Goal: Transaction & Acquisition: Purchase product/service

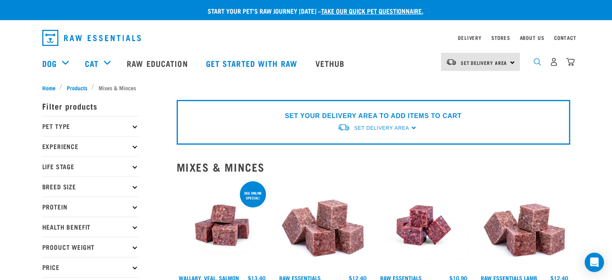
click at [539, 64] on img "dropdown navigation" at bounding box center [537, 62] width 8 height 8
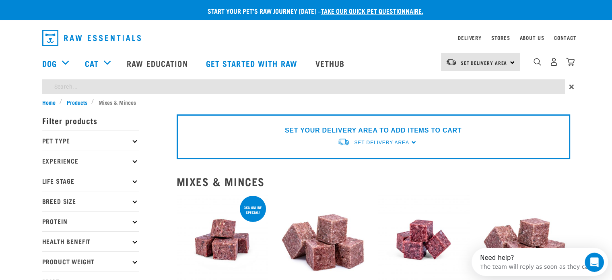
click at [131, 83] on input "search" at bounding box center [303, 86] width 523 height 14
type input "boneless mixes and minces"
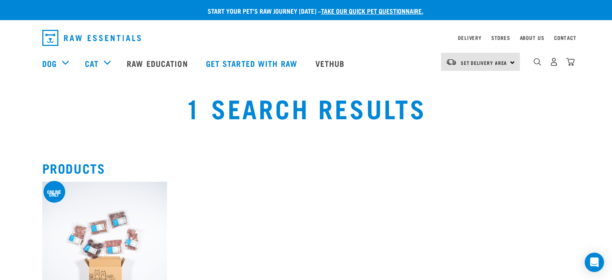
click at [511, 61] on div "Set Delivery Area [GEOGRAPHIC_DATA]" at bounding box center [480, 62] width 79 height 18
click at [467, 85] on link "[GEOGRAPHIC_DATA]" at bounding box center [479, 85] width 77 height 18
click at [535, 60] on div "dropdown navigation" at bounding box center [537, 62] width 8 height 8
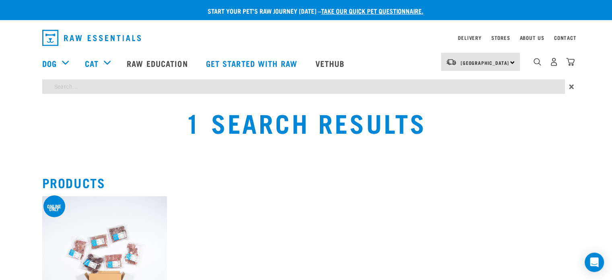
click at [169, 84] on input "search" at bounding box center [303, 86] width 523 height 14
type input "Venison, Tongue, Heart & Kidney"
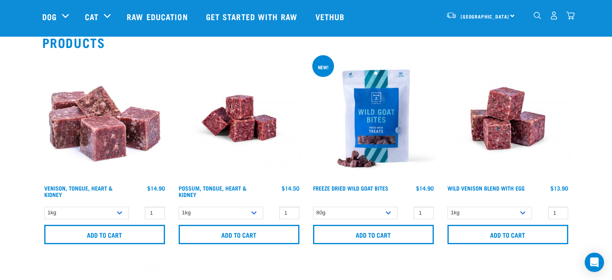
scroll to position [80, 0]
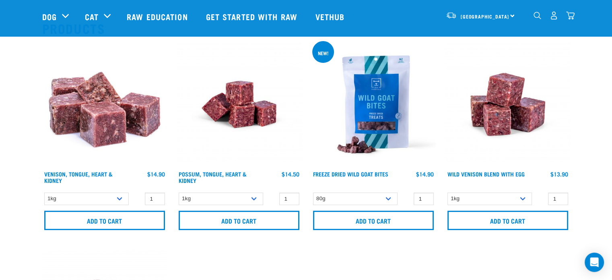
click at [103, 126] on img at bounding box center [104, 104] width 125 height 125
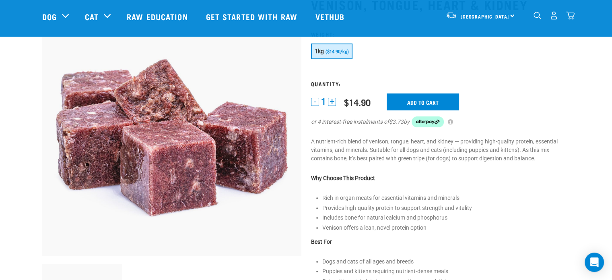
scroll to position [80, 0]
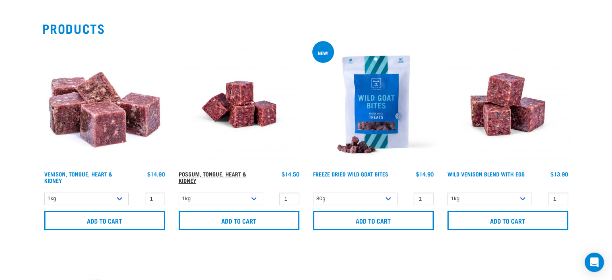
click at [232, 172] on link "Possum, Tongue, Heart & Kidney" at bounding box center [213, 176] width 68 height 9
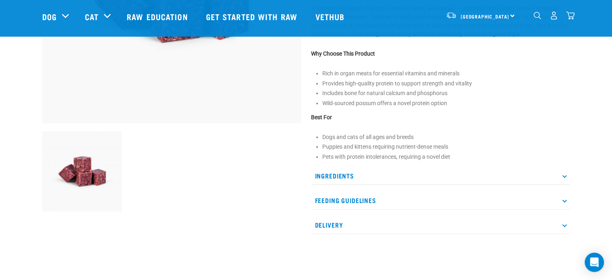
scroll to position [201, 0]
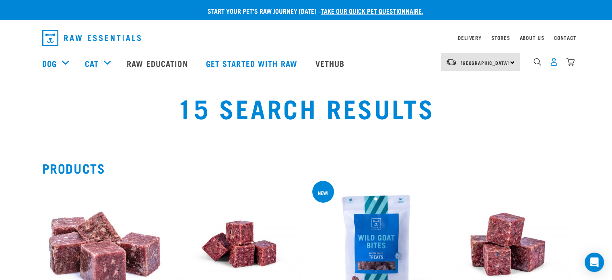
click at [553, 64] on img "dropdown navigation" at bounding box center [554, 62] width 8 height 8
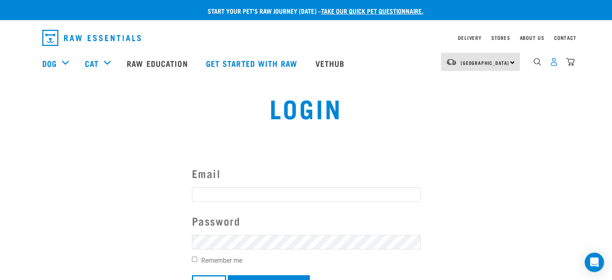
click at [554, 64] on img "dropdown navigation" at bounding box center [554, 62] width 8 height 8
click at [224, 193] on input "Email" at bounding box center [306, 194] width 229 height 14
click at [224, 192] on input "Email" at bounding box center [306, 194] width 229 height 14
type input "mama_bensley@xtra.co.nz"
click at [194, 257] on input "Remember me" at bounding box center [194, 258] width 5 height 5
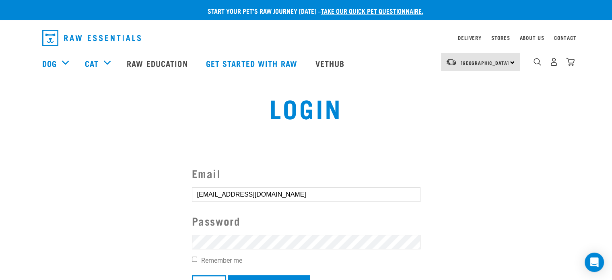
checkbox input "true"
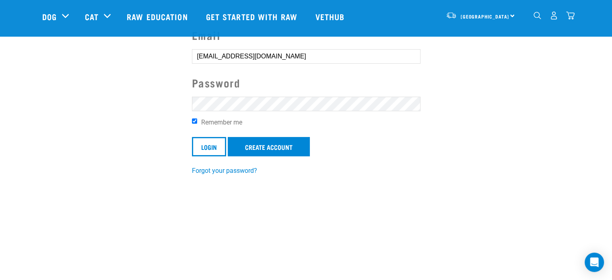
scroll to position [80, 0]
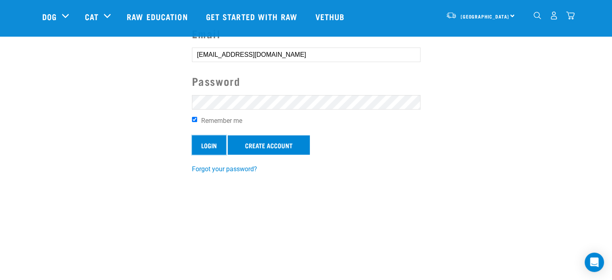
click at [208, 141] on input "Login" at bounding box center [209, 144] width 34 height 19
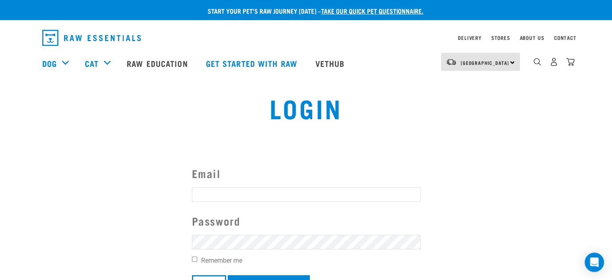
click at [215, 193] on input "Email" at bounding box center [306, 194] width 229 height 14
type input "[EMAIL_ADDRESS][DOMAIN_NAME]"
click at [192, 258] on input "Remember me" at bounding box center [194, 258] width 5 height 5
checkbox input "true"
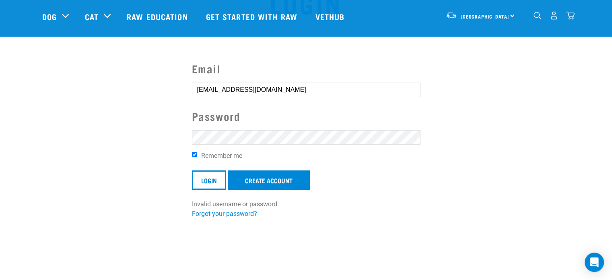
scroll to position [80, 0]
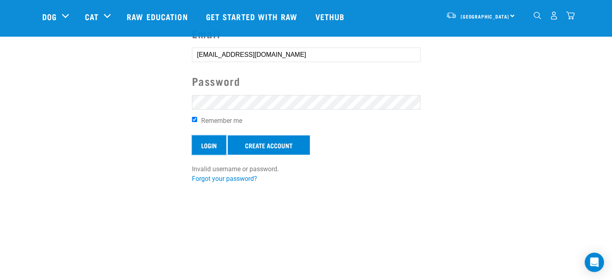
click at [212, 145] on input "Login" at bounding box center [209, 144] width 34 height 19
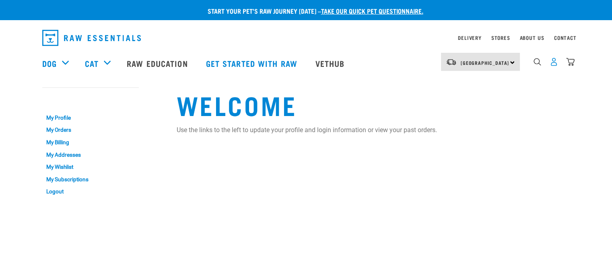
click at [553, 66] on img "dropdown navigation" at bounding box center [554, 62] width 8 height 8
click at [62, 130] on link "My Orders" at bounding box center [90, 130] width 97 height 12
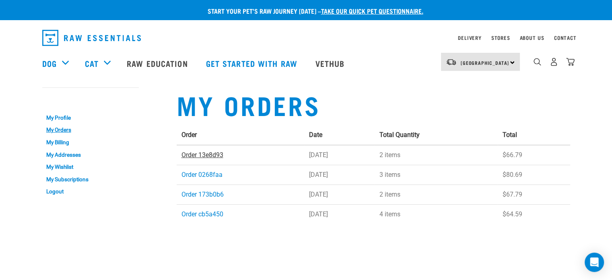
click at [215, 155] on link "Order 13e8d93" at bounding box center [202, 155] width 42 height 8
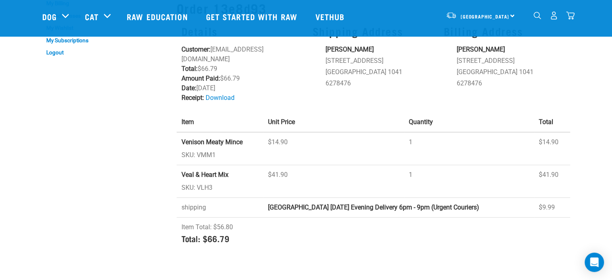
scroll to position [80, 0]
click at [214, 137] on strong "Venison Meaty Mince" at bounding box center [211, 141] width 61 height 8
click at [208, 144] on td "Venison Meaty Mince SKU: VMM1" at bounding box center [220, 147] width 87 height 33
drag, startPoint x: 247, startPoint y: 128, endPoint x: 181, endPoint y: 130, distance: 66.0
click at [181, 131] on td "Venison Meaty Mince SKU: VMM1" at bounding box center [220, 147] width 87 height 33
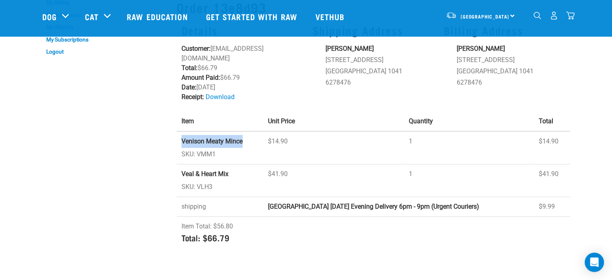
copy strong "Venison Meaty Mince"
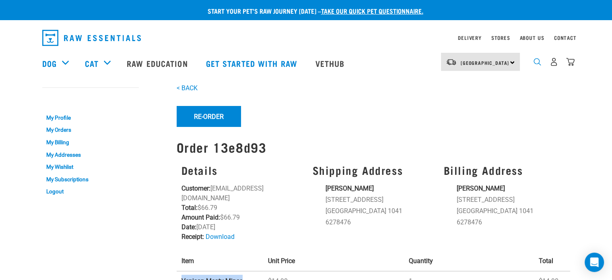
click at [535, 65] on img "dropdown navigation" at bounding box center [537, 62] width 8 height 8
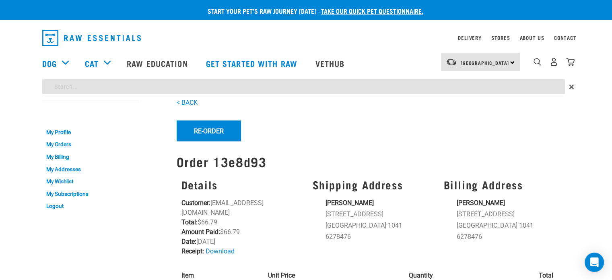
paste input "Venison Meaty Mince"
type input "Venison Meaty Mince"
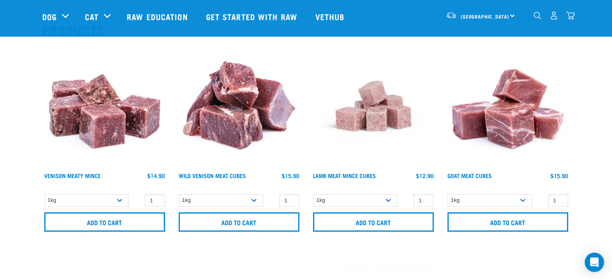
scroll to position [80, 0]
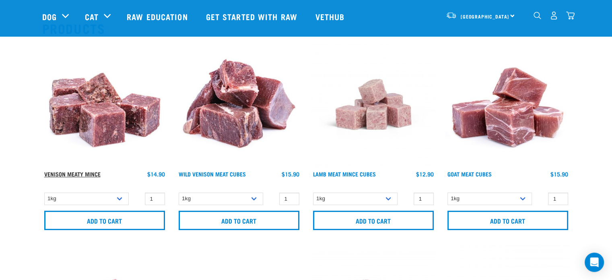
click at [77, 172] on link "Venison Meaty Mince" at bounding box center [72, 173] width 56 height 3
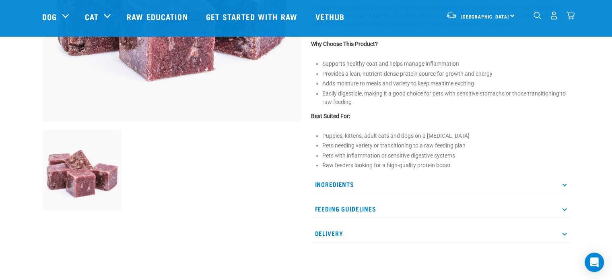
scroll to position [201, 0]
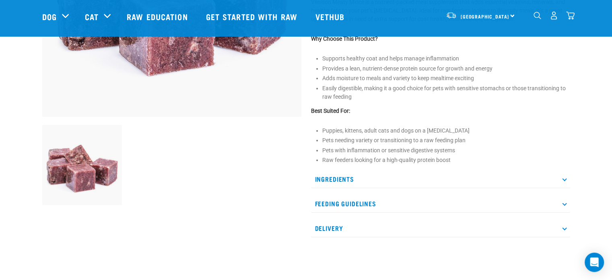
click at [342, 177] on p "Ingredients" at bounding box center [440, 179] width 259 height 18
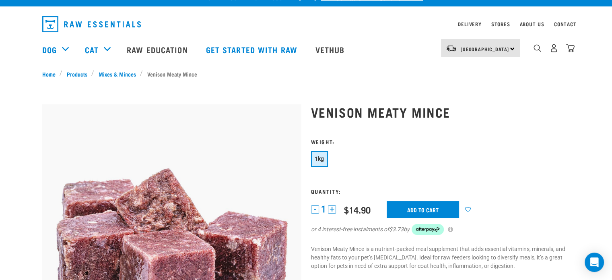
scroll to position [0, 0]
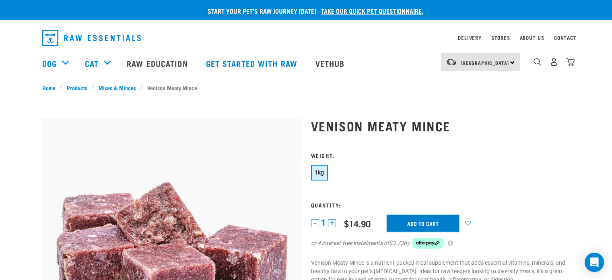
click at [423, 219] on input "Add to cart" at bounding box center [423, 222] width 72 height 17
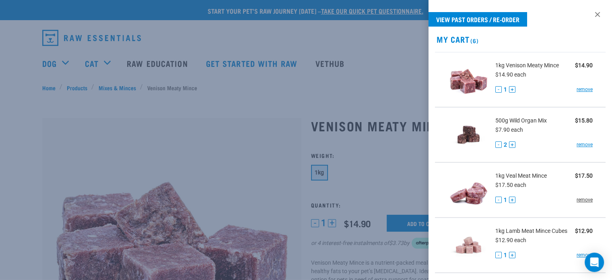
click at [581, 200] on link "remove" at bounding box center [585, 199] width 16 height 7
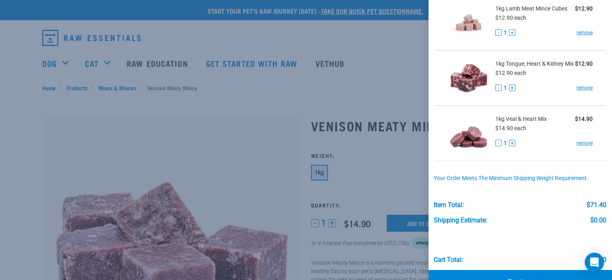
scroll to position [153, 0]
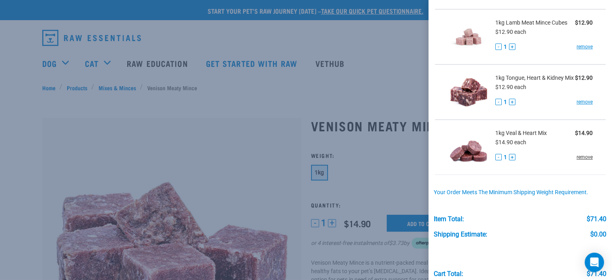
click at [579, 161] on link "remove" at bounding box center [585, 156] width 16 height 7
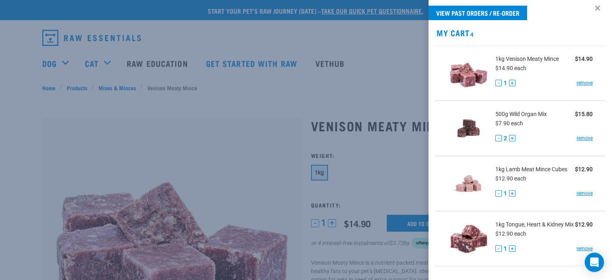
scroll to position [0, 0]
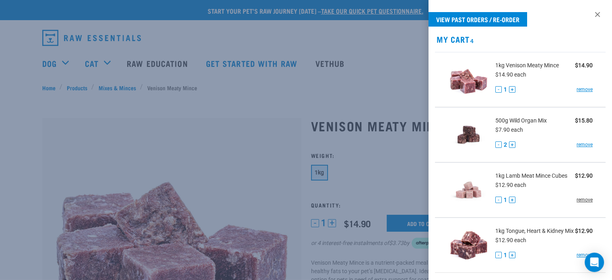
click at [578, 197] on link "remove" at bounding box center [585, 199] width 16 height 7
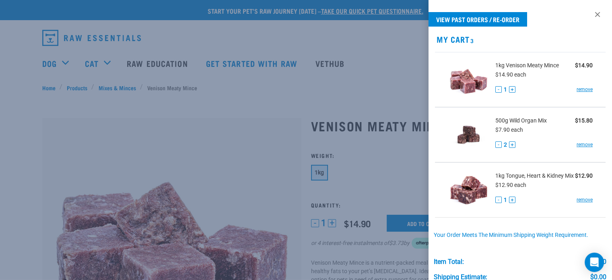
click at [512, 93] on div "- 1 +" at bounding box center [505, 89] width 20 height 8
click at [512, 90] on button "+" at bounding box center [512, 89] width 6 height 6
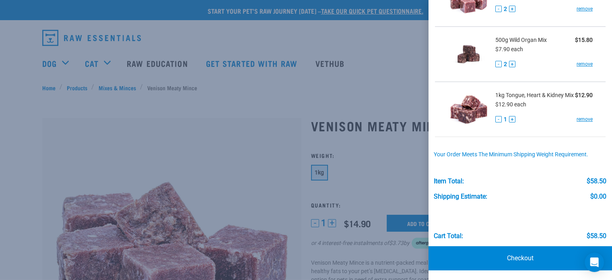
scroll to position [84, 0]
click at [510, 122] on button "+" at bounding box center [512, 119] width 6 height 6
click at [362, 84] on div at bounding box center [306, 140] width 612 height 280
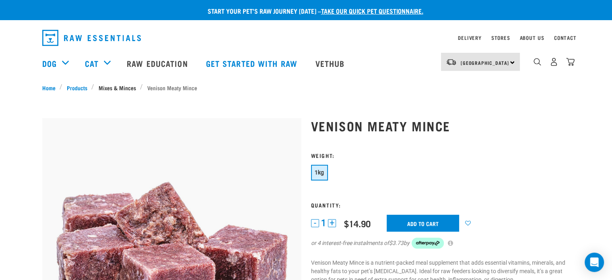
click at [127, 88] on link "Mixes & Minces" at bounding box center [117, 87] width 46 height 8
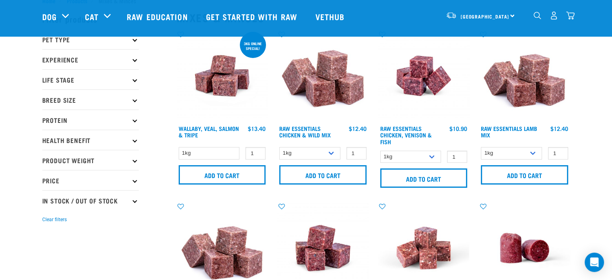
scroll to position [40, 0]
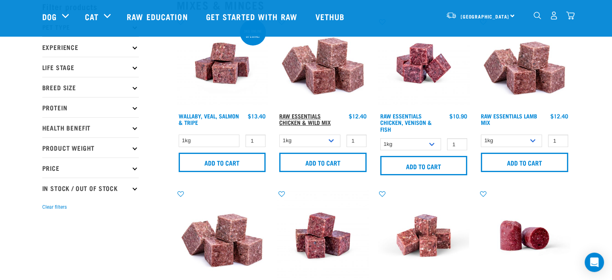
click at [307, 121] on link "Raw Essentials Chicken & Wild Mix" at bounding box center [304, 118] width 51 height 9
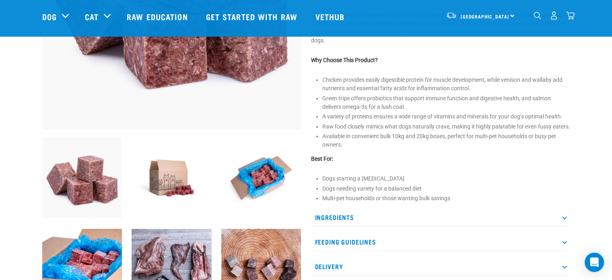
scroll to position [201, 0]
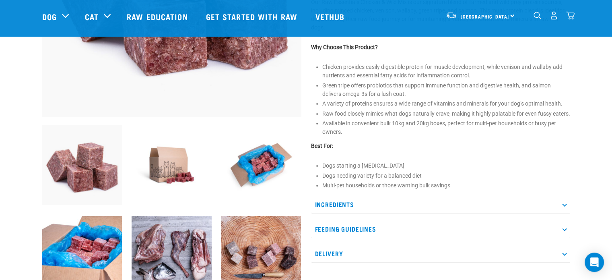
click at [352, 211] on p "Ingredients" at bounding box center [440, 204] width 259 height 18
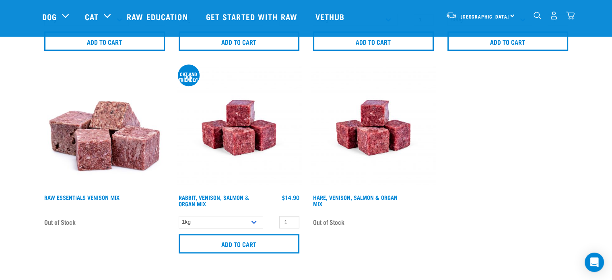
scroll to position [502, 0]
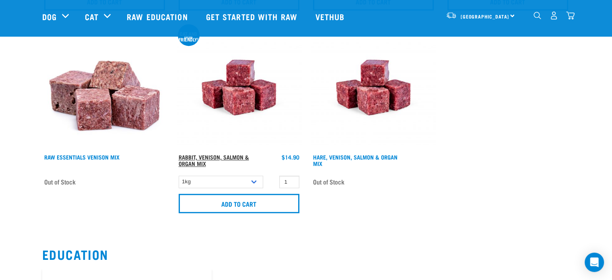
click at [218, 156] on link "Rabbit, Venison, Salmon & Organ Mix" at bounding box center [214, 159] width 70 height 9
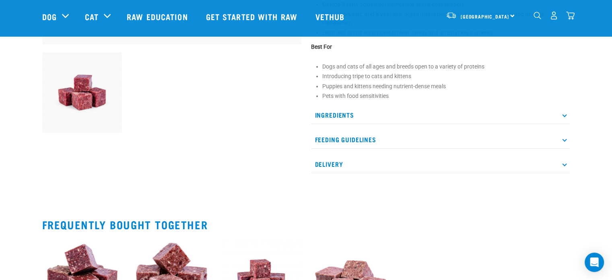
scroll to position [282, 0]
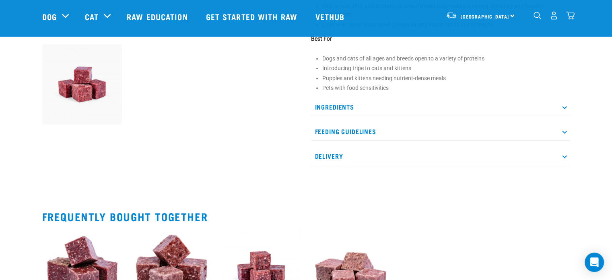
click at [322, 106] on p "Ingredients" at bounding box center [440, 107] width 259 height 18
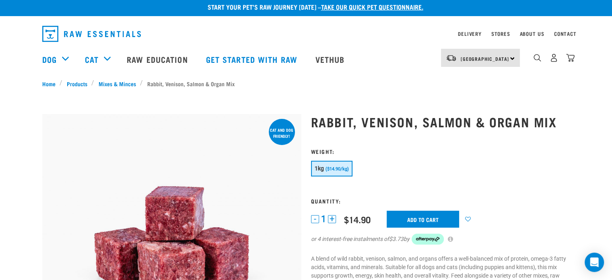
scroll to position [0, 0]
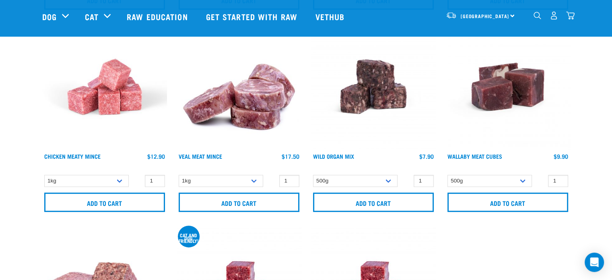
scroll to position [260, 0]
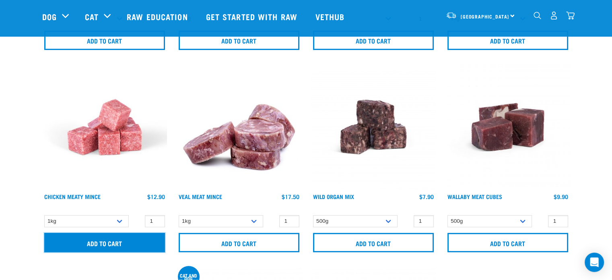
click at [123, 235] on input "Add to cart" at bounding box center [104, 242] width 121 height 19
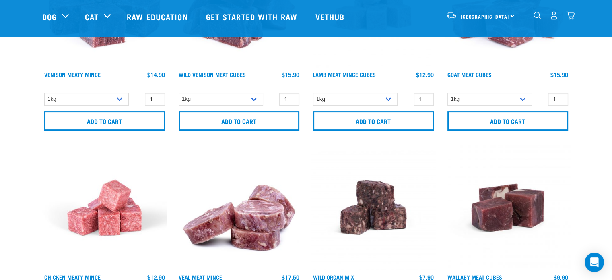
scroll to position [140, 0]
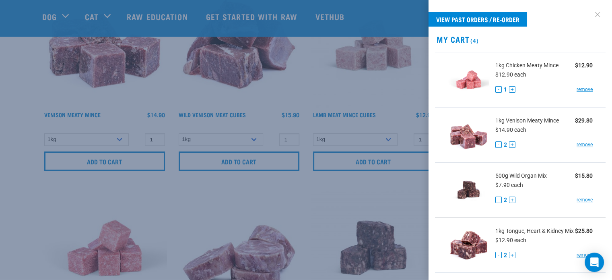
click at [591, 12] on link at bounding box center [597, 14] width 13 height 13
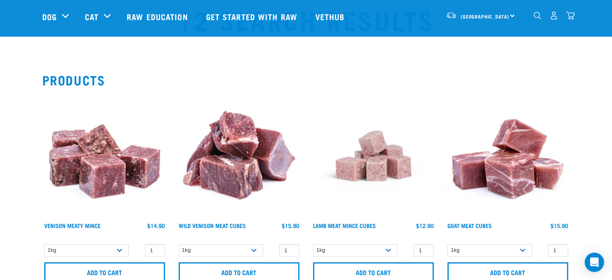
scroll to position [19, 0]
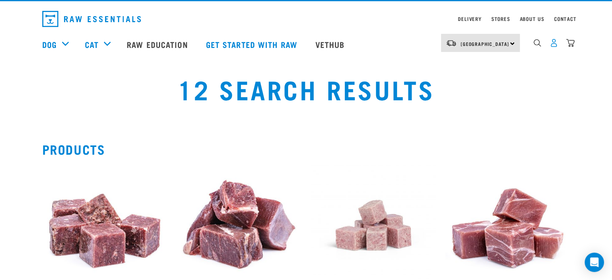
click at [550, 44] on img "dropdown navigation" at bounding box center [554, 43] width 8 height 8
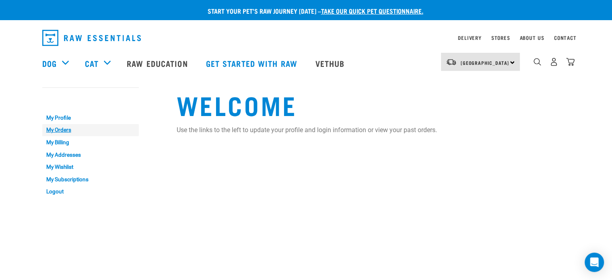
click at [63, 128] on link "My Orders" at bounding box center [90, 130] width 97 height 12
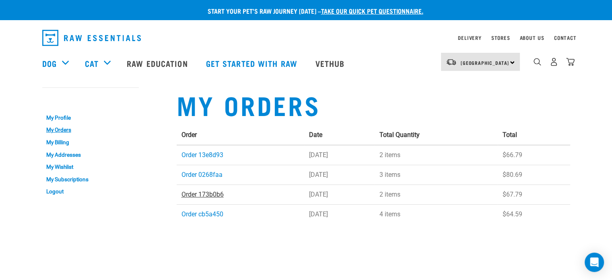
click at [211, 194] on link "Order 173b0b6" at bounding box center [202, 194] width 42 height 8
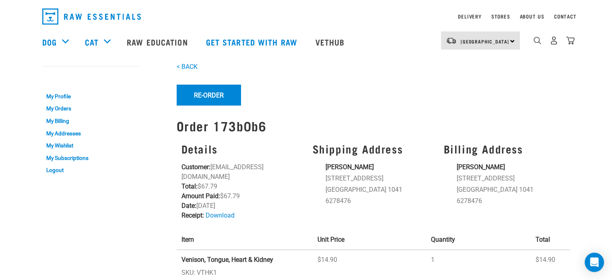
scroll to position [40, 0]
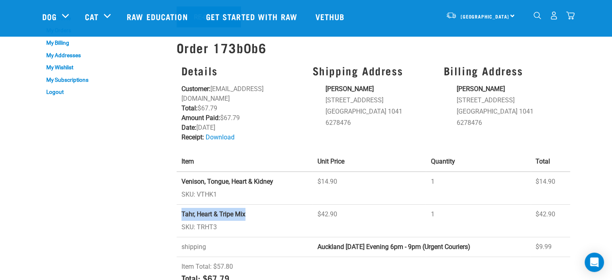
drag, startPoint x: 251, startPoint y: 203, endPoint x: 177, endPoint y: 210, distance: 73.9
click at [177, 210] on td "Tahr, Heart & Tripe Mix SKU: TRHT3" at bounding box center [245, 220] width 136 height 33
copy strong "Tahr, Heart & Tripe Mix"
click at [538, 16] on img "dropdown navigation" at bounding box center [537, 16] width 8 height 8
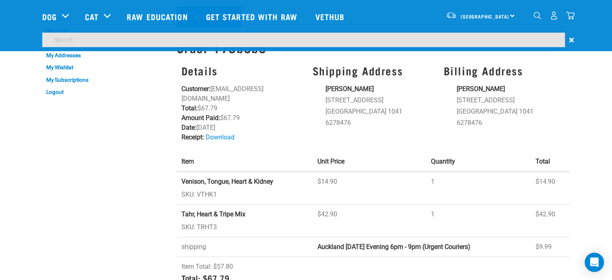
paste input "Tahr, Heart & Tripe Mix"
type input "Tahr, Heart & Tripe Mix"
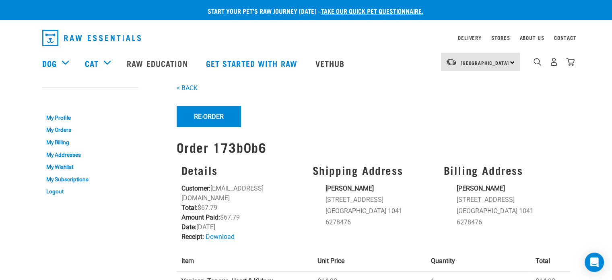
click at [574, 62] on img "dropdown navigation" at bounding box center [570, 62] width 8 height 8
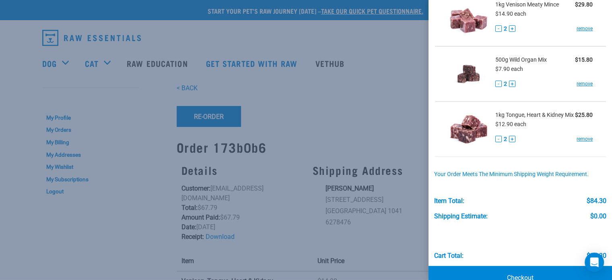
scroll to position [98, 0]
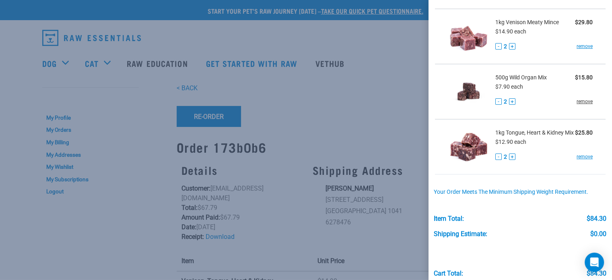
click at [577, 102] on link "remove" at bounding box center [585, 101] width 16 height 7
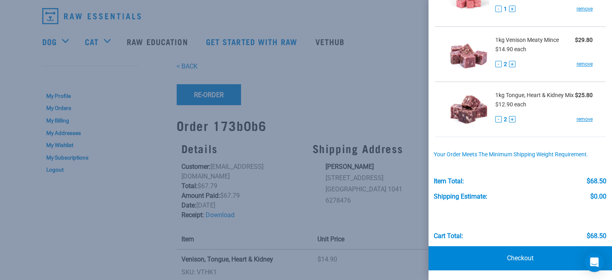
scroll to position [40, 0]
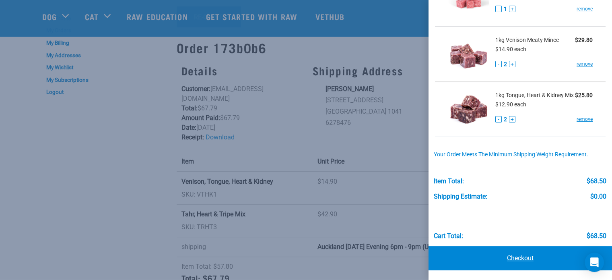
click at [515, 257] on link "Checkout" at bounding box center [519, 258] width 183 height 24
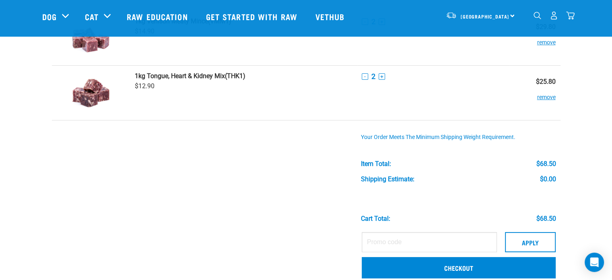
scroll to position [121, 0]
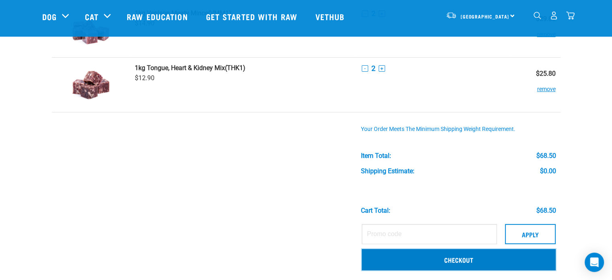
click at [459, 261] on link "Checkout" at bounding box center [459, 259] width 194 height 21
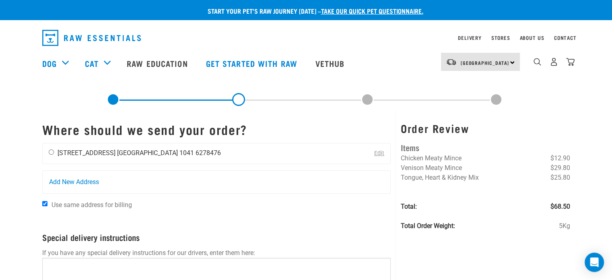
click at [52, 148] on div "[PERSON_NAME] [STREET_ADDRESS] [GEOGRAPHIC_DATA] 1041 6278476" at bounding box center [135, 153] width 184 height 20
click at [52, 150] on input "radio" at bounding box center [51, 151] width 5 height 5
radio input "true"
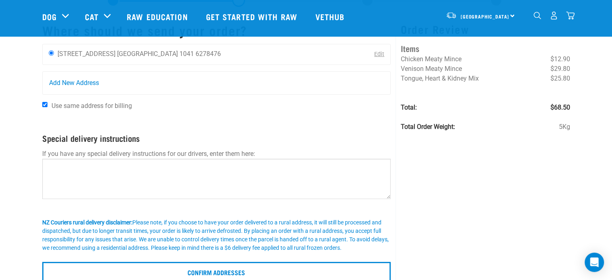
scroll to position [40, 0]
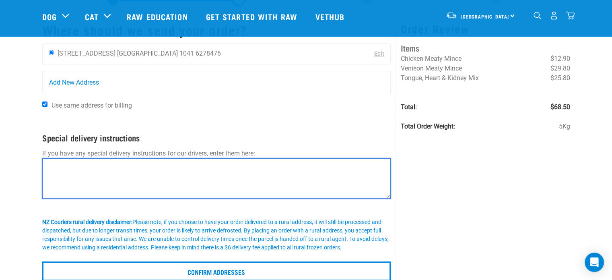
click at [58, 166] on textarea at bounding box center [216, 178] width 349 height 40
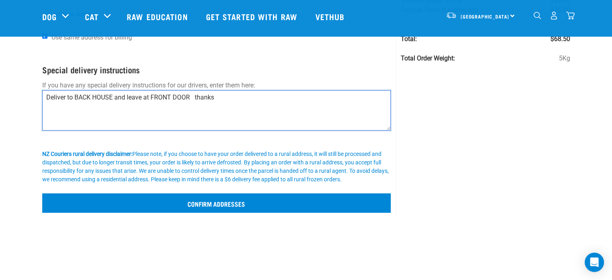
scroll to position [121, 0]
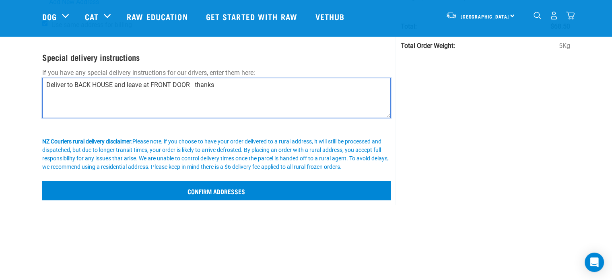
type textarea "Deliver to BACK HOUSE and leave at FRONT DOOR thanks"
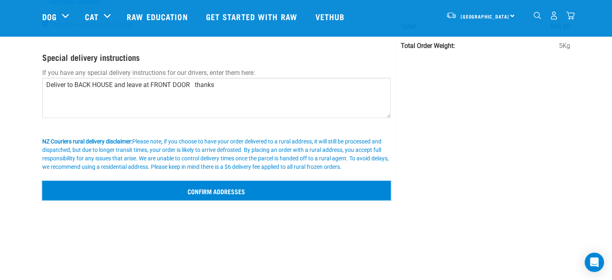
click at [204, 191] on input "Confirm addresses" at bounding box center [216, 190] width 349 height 19
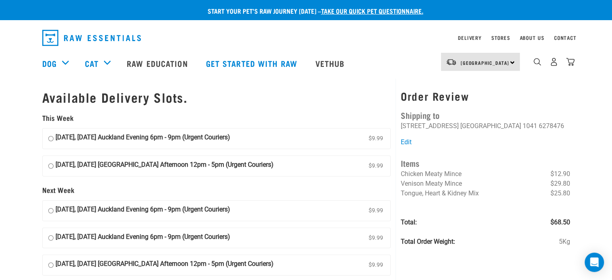
click at [51, 139] on input "[DATE], [DATE] Auckland Evening 6pm - 9pm (Urgent Couriers) $9.99" at bounding box center [50, 138] width 5 height 12
radio input "true"
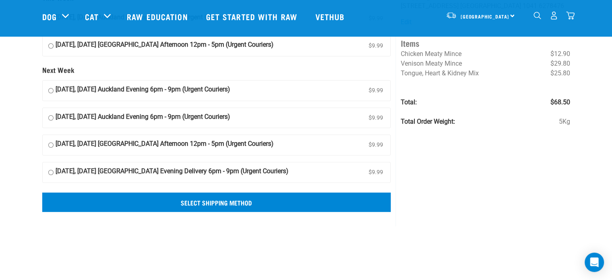
scroll to position [80, 0]
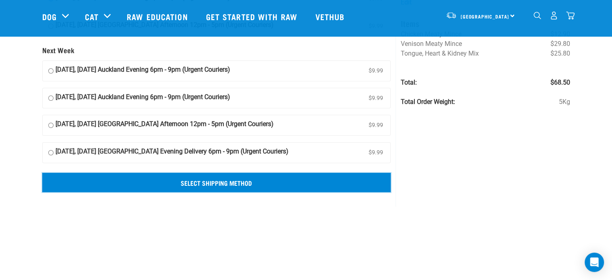
click at [242, 183] on input "Select Shipping Method" at bounding box center [216, 182] width 349 height 19
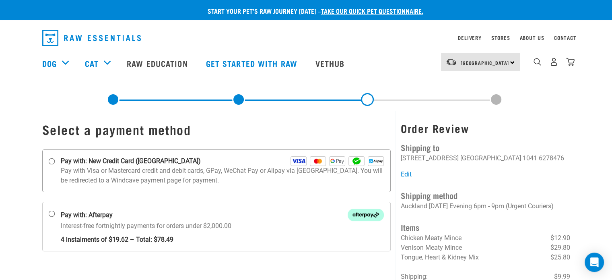
click at [52, 160] on input "Pay with: New Credit Card ([GEOGRAPHIC_DATA])" at bounding box center [51, 161] width 6 height 6
radio input "true"
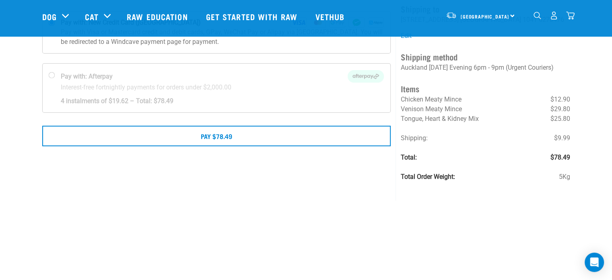
scroll to position [80, 0]
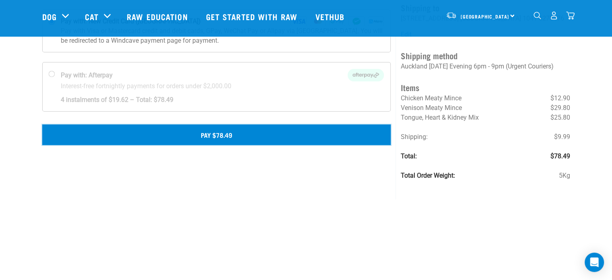
click at [254, 135] on button "Pay $78.49" at bounding box center [216, 134] width 349 height 20
